Goal: Check status: Check status

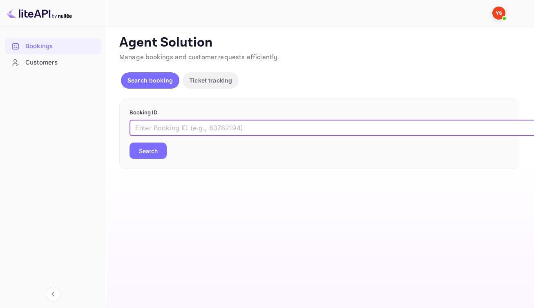
click at [230, 136] on input "text" at bounding box center [334, 128] width 409 height 16
paste input "8989884"
type input "8989884"
click at [161, 157] on button "Search" at bounding box center [148, 151] width 37 height 16
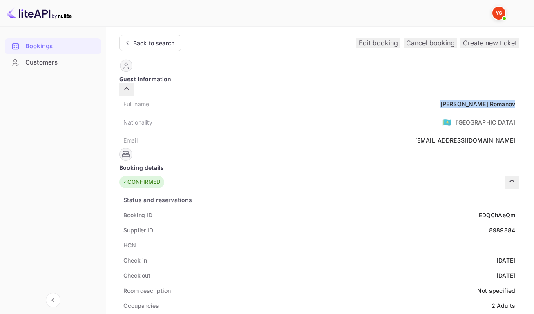
drag, startPoint x: 254, startPoint y: 97, endPoint x: 305, endPoint y: 104, distance: 51.6
click at [305, 104] on div "Full name Alexandr Romanov" at bounding box center [319, 103] width 400 height 15
copy div "Alexandr Romanov"
drag, startPoint x: 269, startPoint y: 206, endPoint x: 307, endPoint y: 210, distance: 38.3
click at [307, 210] on div "Booking ID EDQChAeQm" at bounding box center [319, 215] width 400 height 15
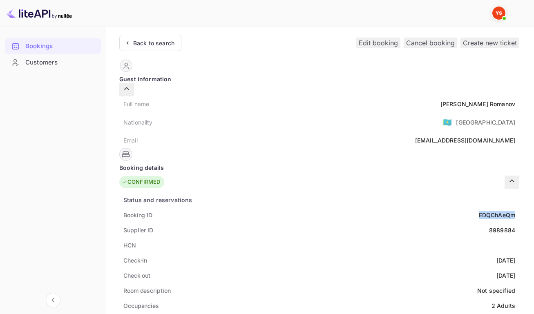
copy div "EDQChAeQm"
click at [489, 227] on div "8989884" at bounding box center [502, 230] width 26 height 9
copy div "8989884"
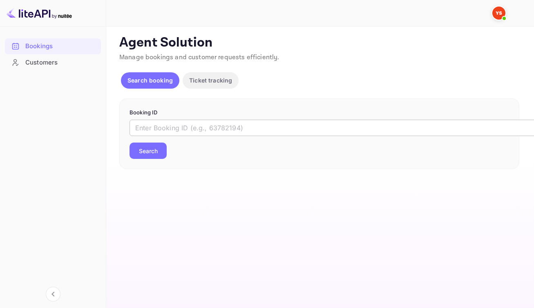
drag, startPoint x: 333, startPoint y: 145, endPoint x: 330, endPoint y: 139, distance: 7.7
click at [333, 145] on div "​ Search" at bounding box center [320, 139] width 380 height 39
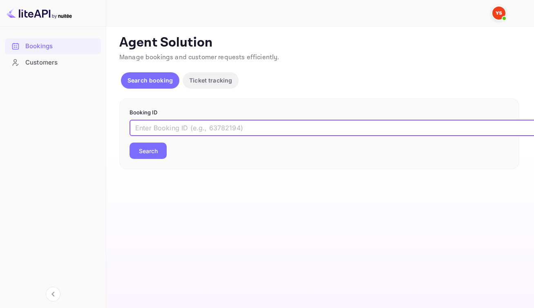
click at [330, 136] on input "text" at bounding box center [334, 128] width 409 height 16
paste input "9023921"
type input "9023921"
click at [152, 159] on button "Search" at bounding box center [148, 151] width 37 height 16
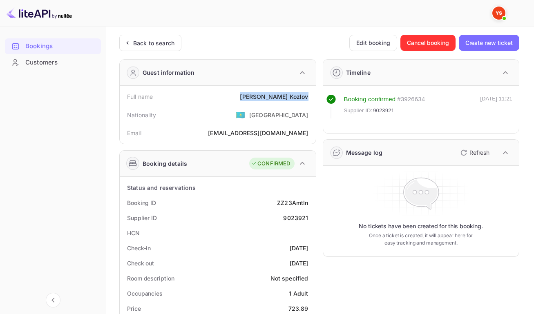
drag, startPoint x: 271, startPoint y: 98, endPoint x: 306, endPoint y: 101, distance: 34.9
drag, startPoint x: 275, startPoint y: 206, endPoint x: 307, endPoint y: 208, distance: 31.2
click at [307, 208] on div "Booking ID ZZ23AmtIn" at bounding box center [218, 202] width 190 height 15
copy div "ZZ23AmtIn"
click at [294, 222] on div "9023921" at bounding box center [295, 218] width 25 height 9
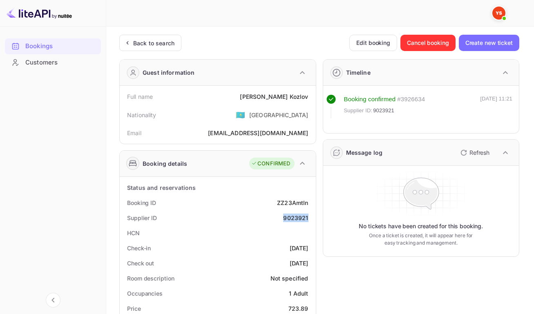
click at [294, 222] on div "9023921" at bounding box center [295, 218] width 25 height 9
copy div "9023921"
